Goal: Transaction & Acquisition: Purchase product/service

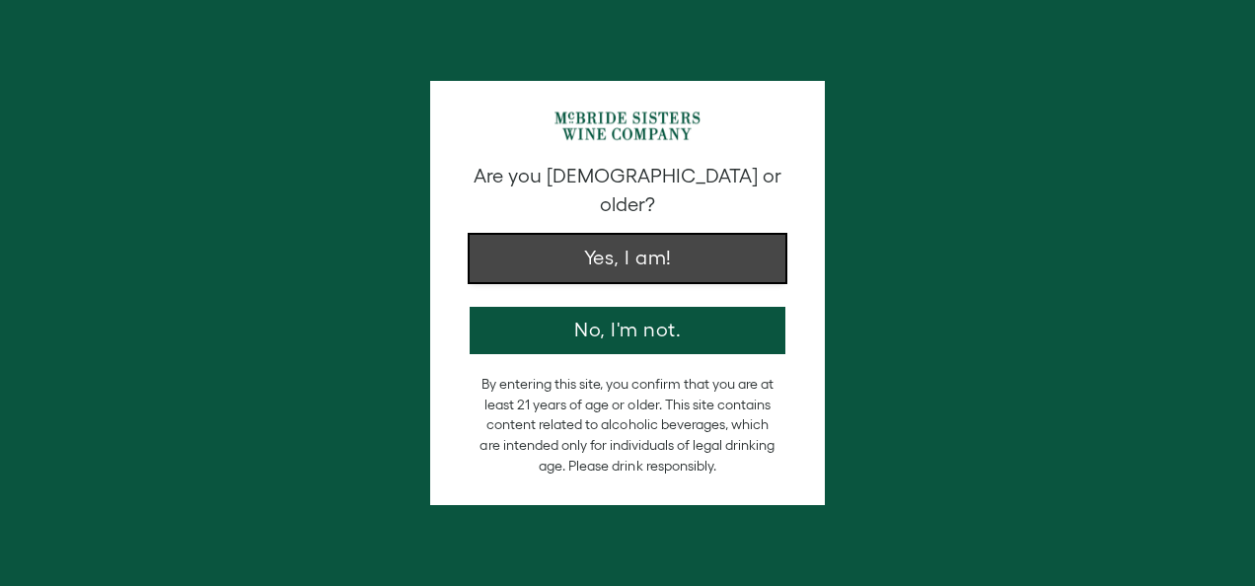
click at [563, 235] on button "Yes, I am!" at bounding box center [628, 258] width 316 height 47
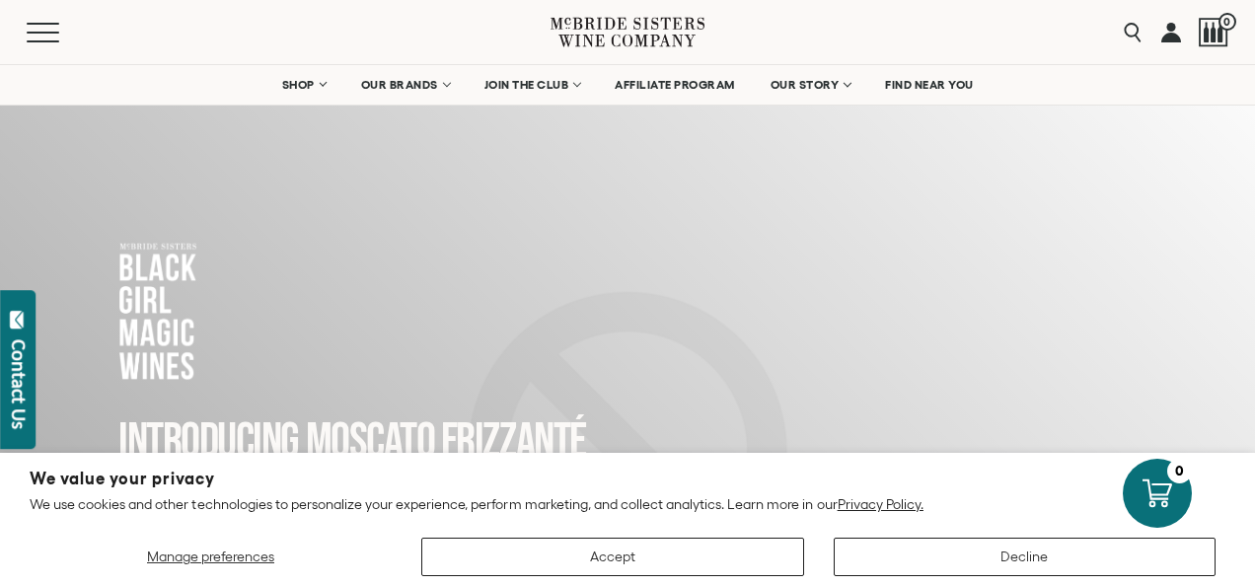
click at [563, 215] on div "INTRODUCING MOSCATO FRIZZANTé The Moscato you’ve been waiting for bubbly, brigh…" at bounding box center [628, 542] width 1216 height 959
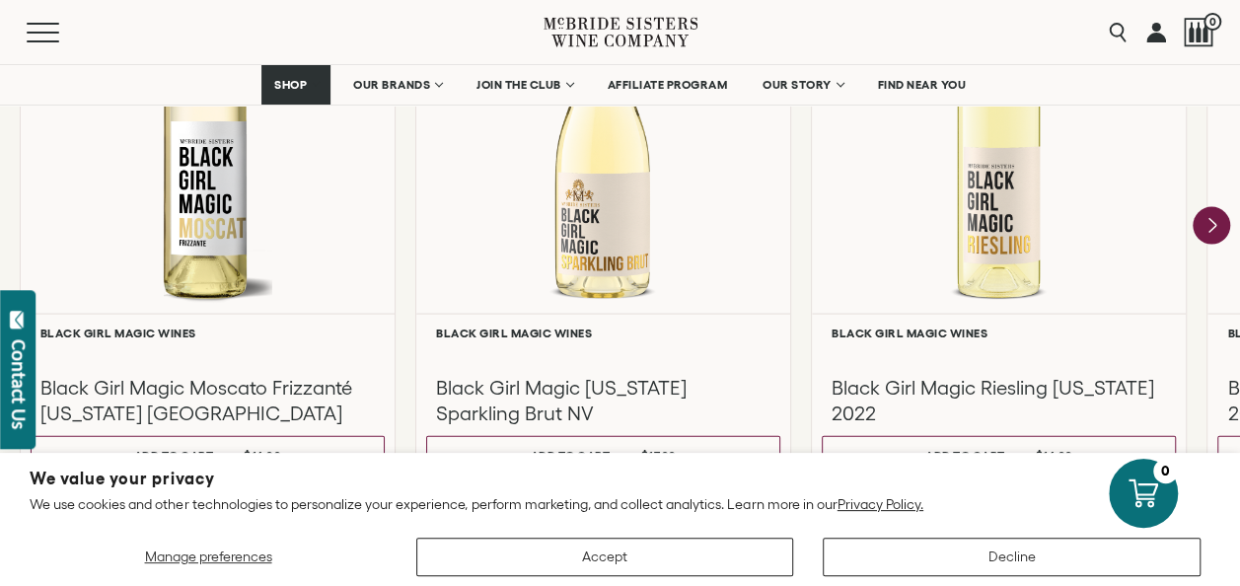
scroll to position [1959, 0]
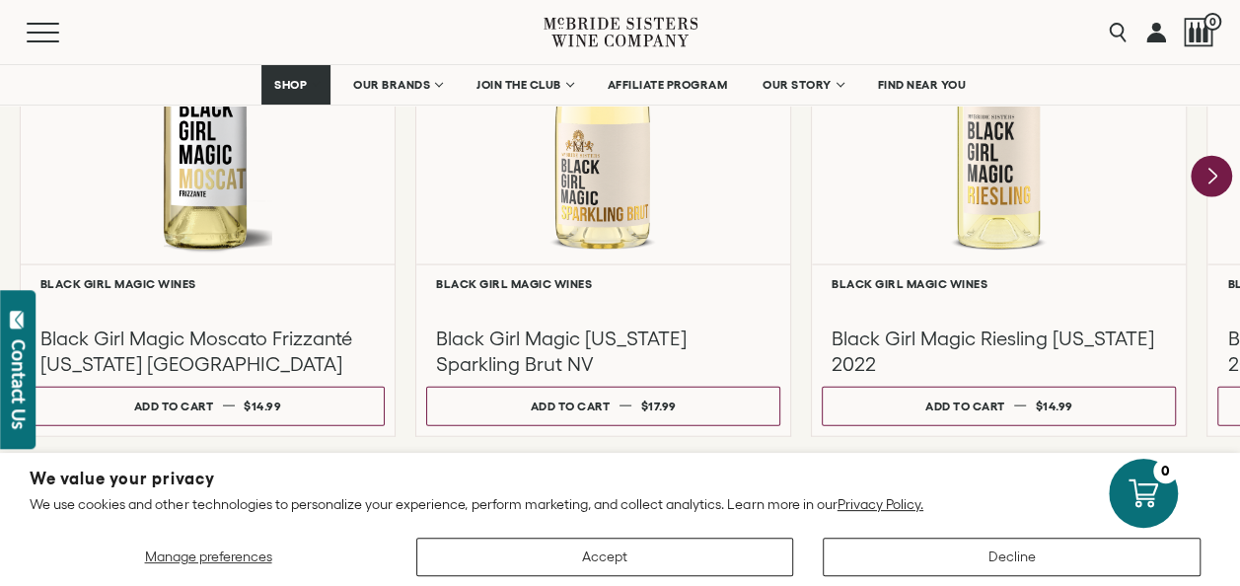
click at [1202, 179] on icon "Next" at bounding box center [1211, 176] width 41 height 41
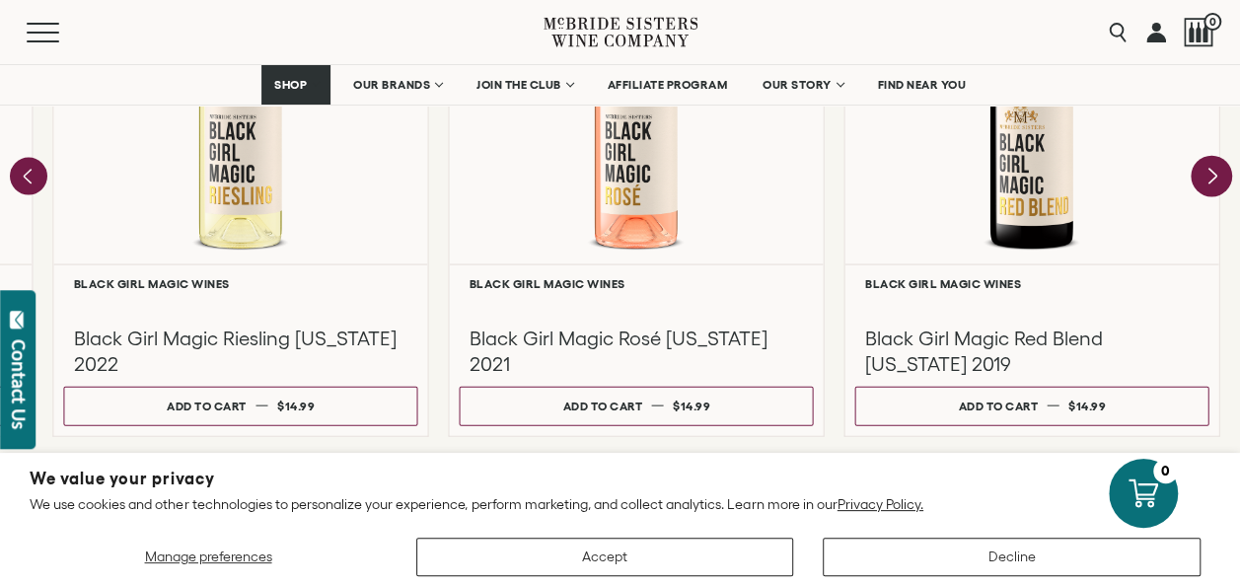
click at [1202, 179] on div at bounding box center [1033, 78] width 374 height 372
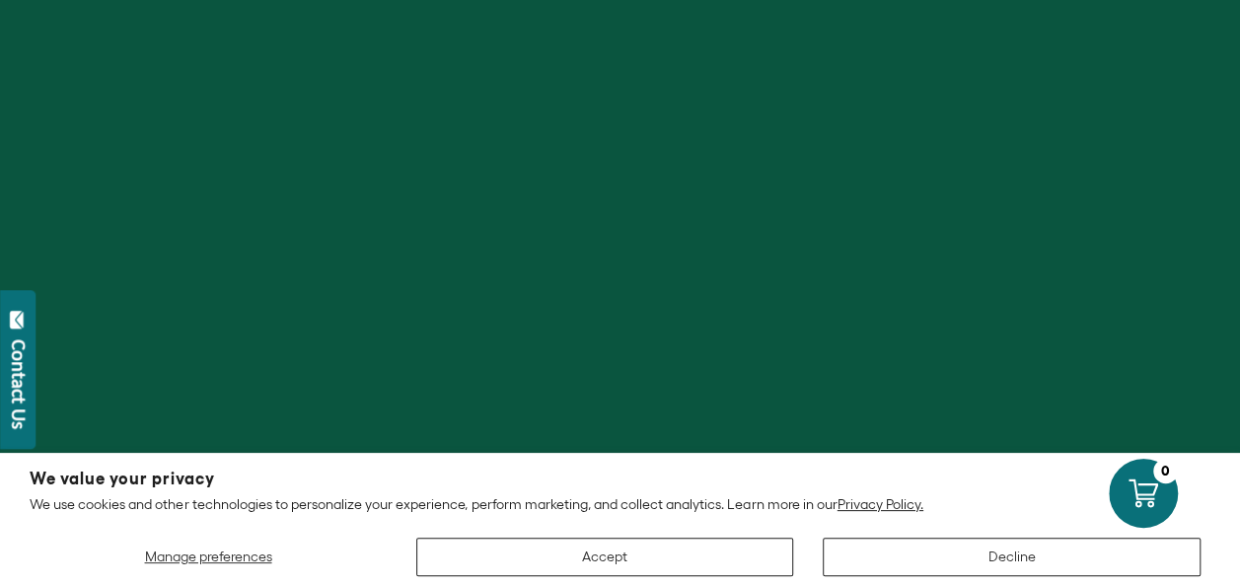
scroll to position [510, 0]
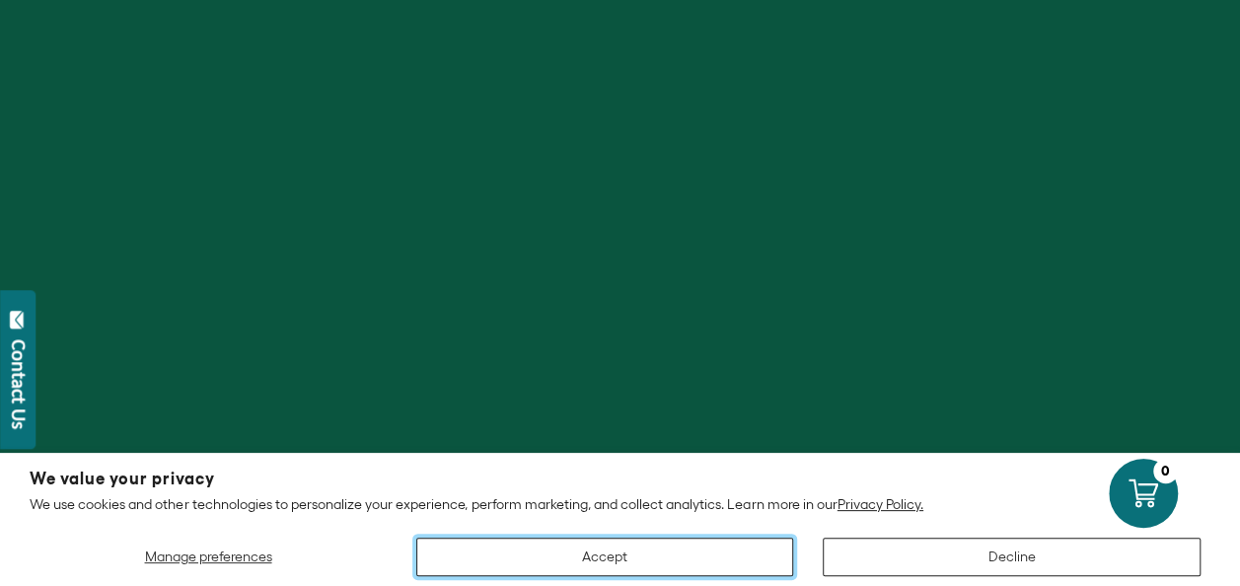
click at [678, 559] on button "Accept" at bounding box center [605, 557] width 378 height 38
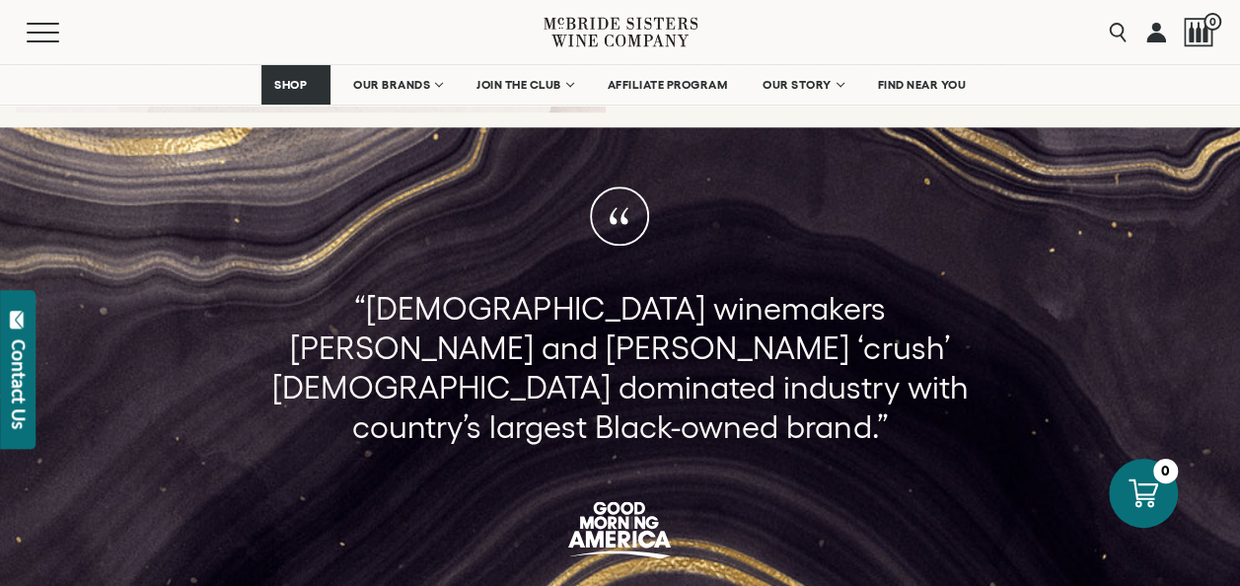
scroll to position [985, 0]
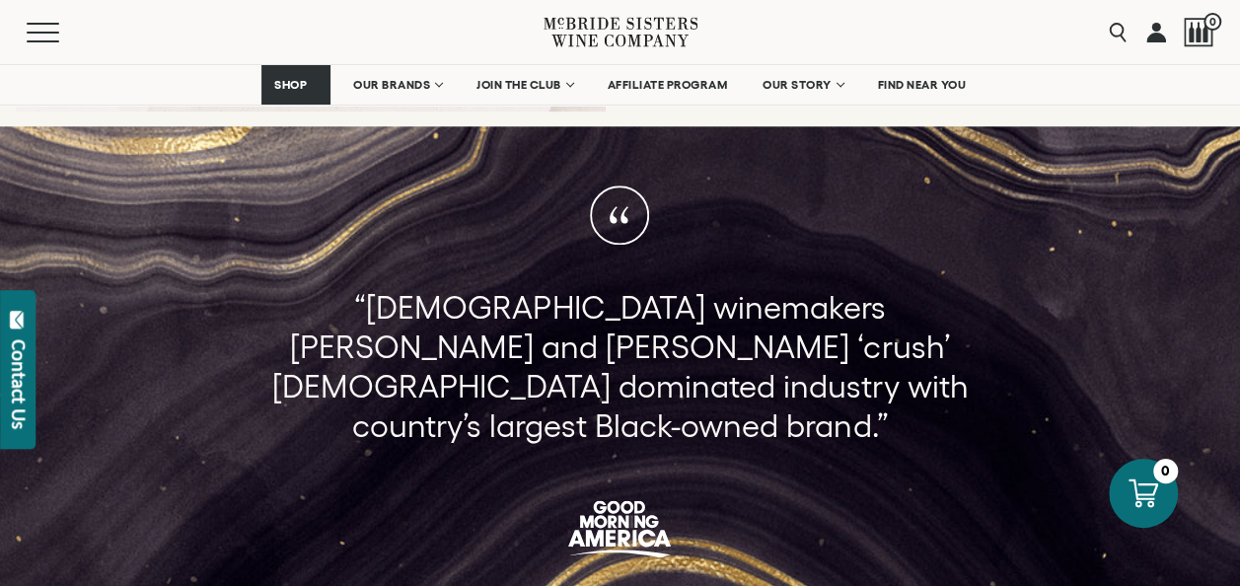
click at [568, 314] on p "“[DEMOGRAPHIC_DATA] winemakers [PERSON_NAME] and [PERSON_NAME] ‘crush’ [DEMOGRA…" at bounding box center [620, 367] width 735 height 158
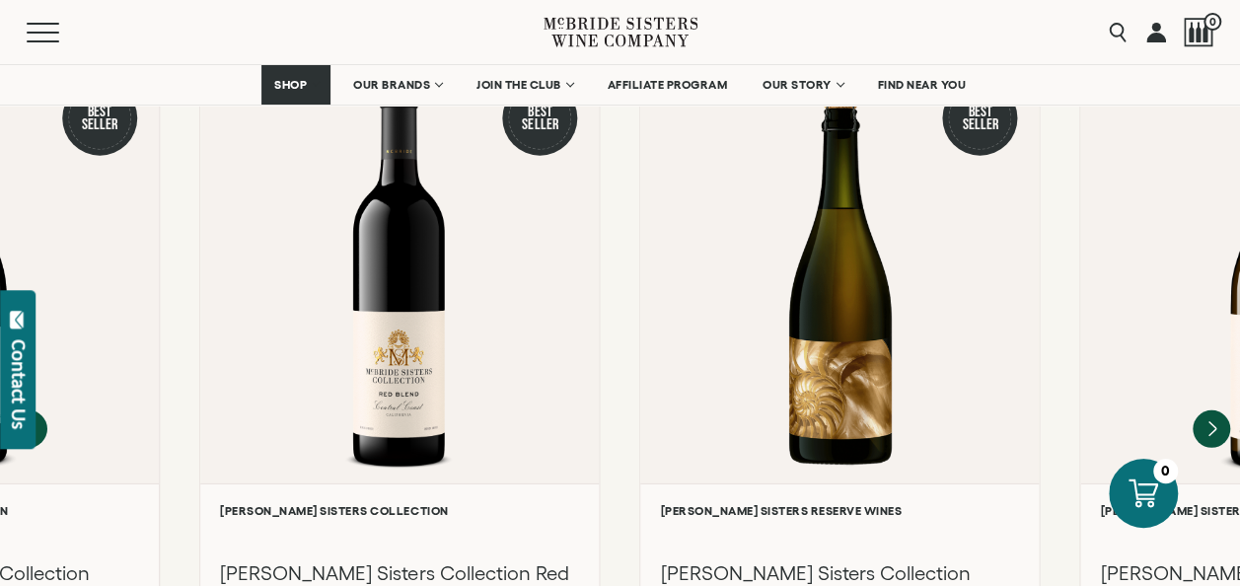
click at [0, 0] on div at bounding box center [0, 0] width 0 height 0
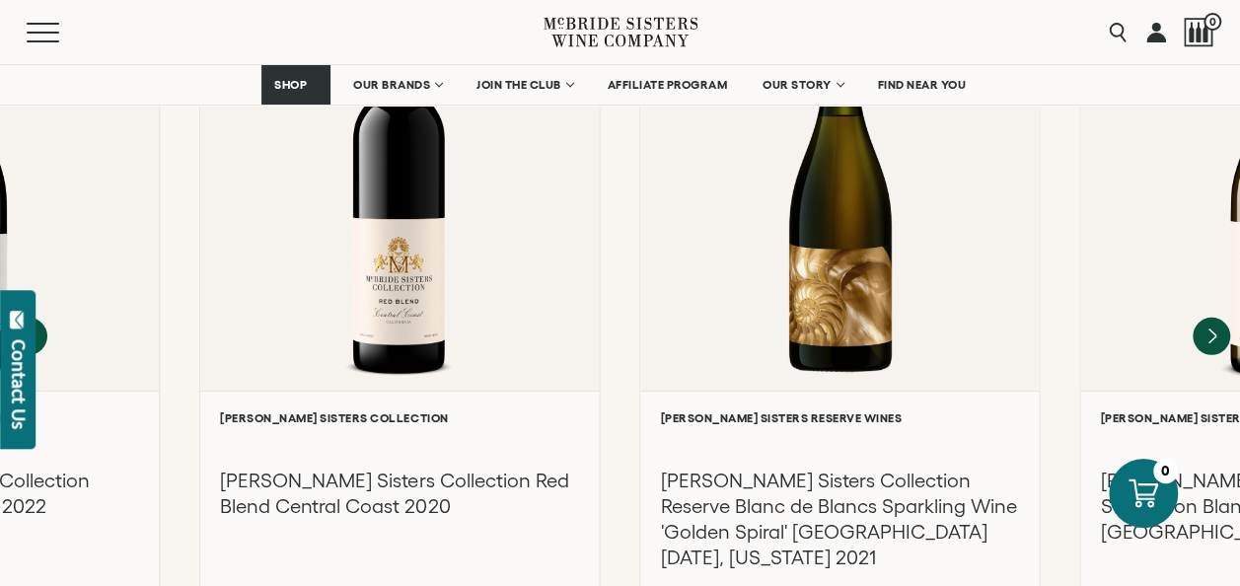
scroll to position [2706, 0]
